Goal: Navigation & Orientation: Find specific page/section

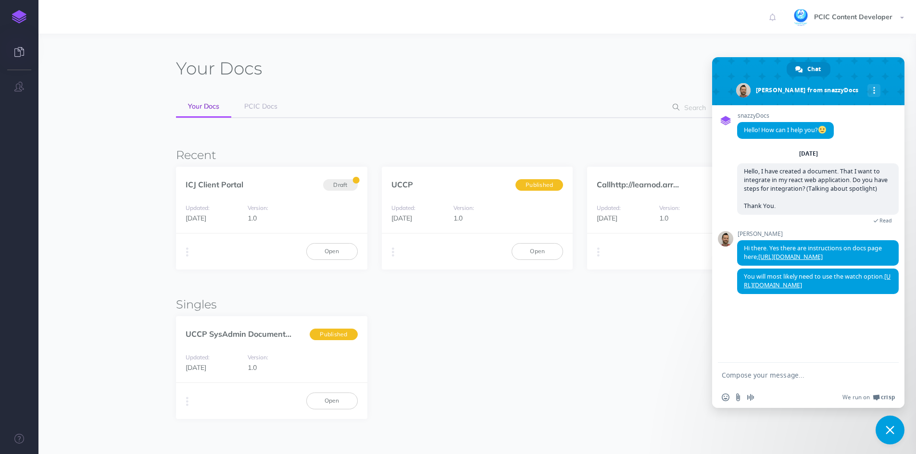
click at [890, 427] on span "Close chat" at bounding box center [889, 430] width 9 height 9
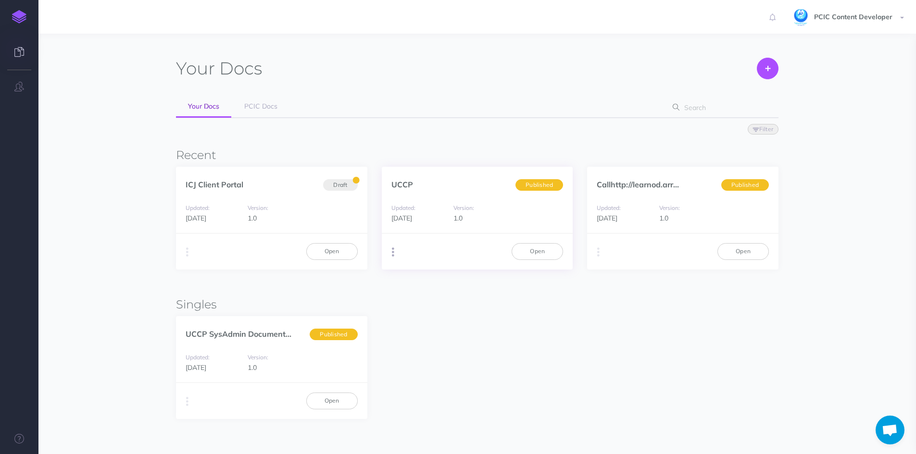
click at [392, 254] on icon "button" at bounding box center [393, 252] width 2 height 13
click at [628, 389] on div "UCCP SysAdmin Document... Published Updated: 6 months ago Version: 1.0 Duplicat…" at bounding box center [477, 367] width 602 height 103
click at [539, 253] on link "Open" at bounding box center [536, 251] width 51 height 16
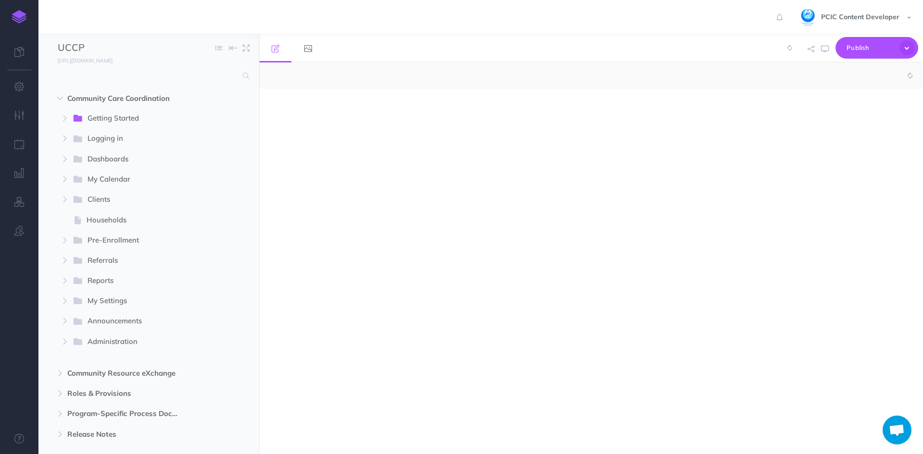
select select "null"
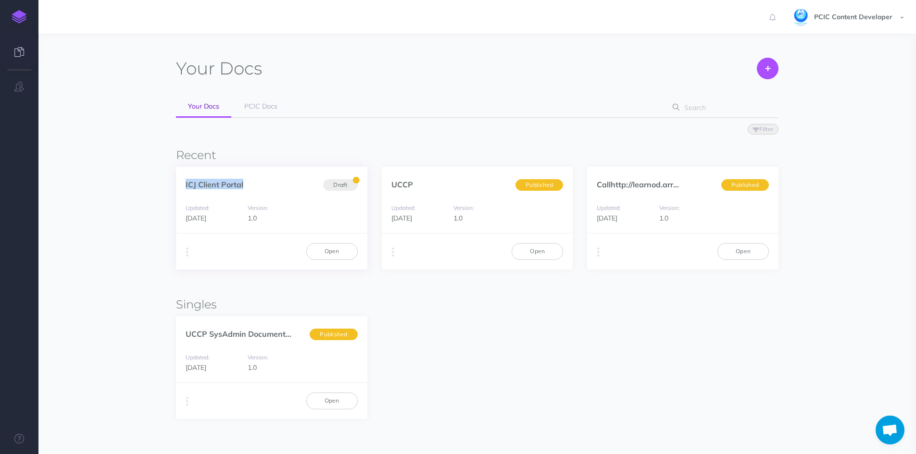
drag, startPoint x: 185, startPoint y: 184, endPoint x: 269, endPoint y: 184, distance: 84.6
click at [269, 184] on div "ICJ Client Portal Draft" at bounding box center [271, 179] width 191 height 25
click at [338, 247] on link "Open" at bounding box center [331, 251] width 51 height 16
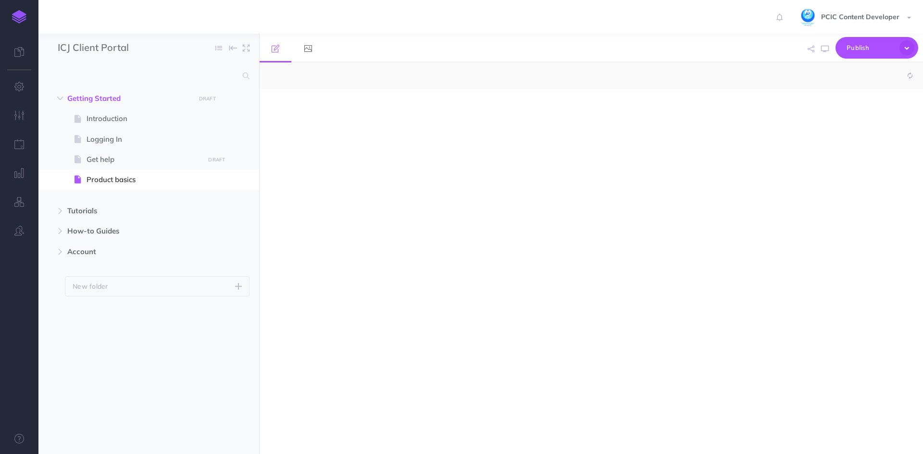
select select "null"
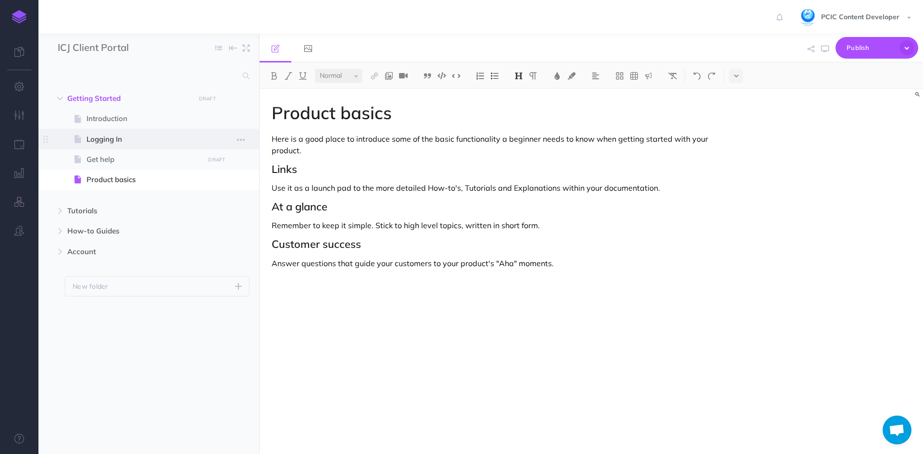
click at [126, 137] on span "Logging In" at bounding box center [144, 140] width 115 height 12
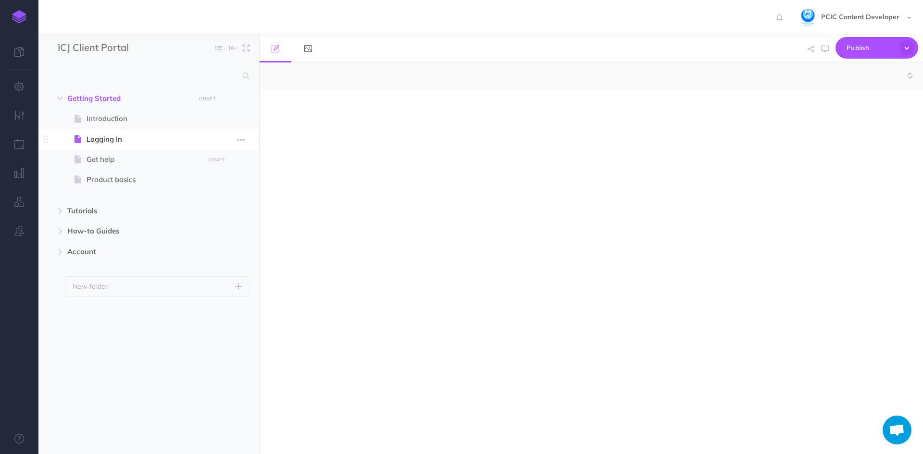
select select "null"
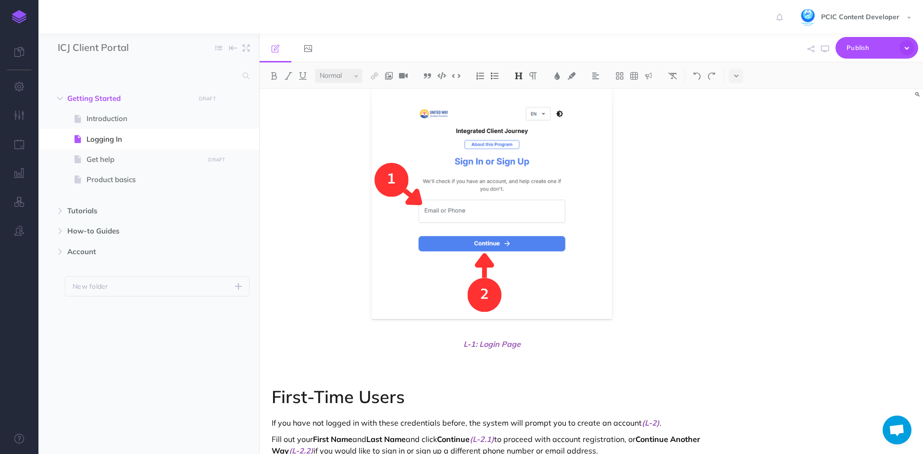
scroll to position [192, 0]
